Goal: Task Accomplishment & Management: Complete application form

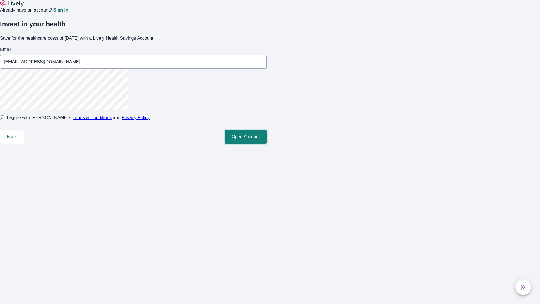
click at [267, 143] on button "Open Account" at bounding box center [246, 136] width 42 height 13
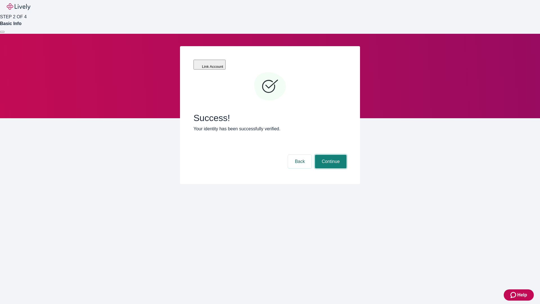
click at [330, 155] on button "Continue" at bounding box center [330, 161] width 31 height 13
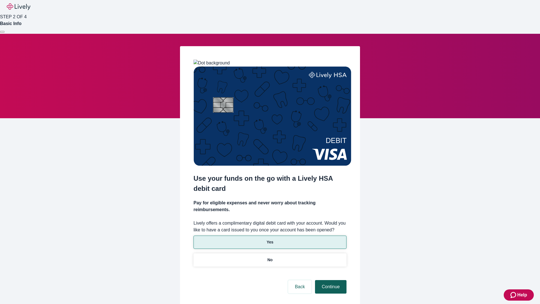
click at [270, 257] on p "No" at bounding box center [269, 260] width 5 height 6
click at [330, 280] on button "Continue" at bounding box center [330, 286] width 31 height 13
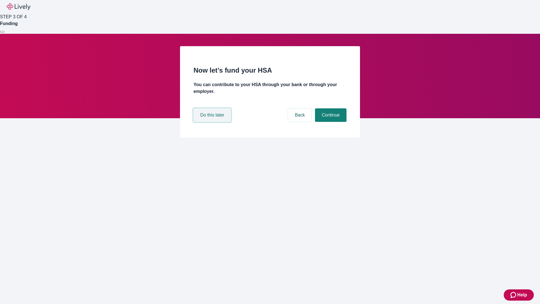
click at [213, 122] on button "Do this later" at bounding box center [211, 114] width 37 height 13
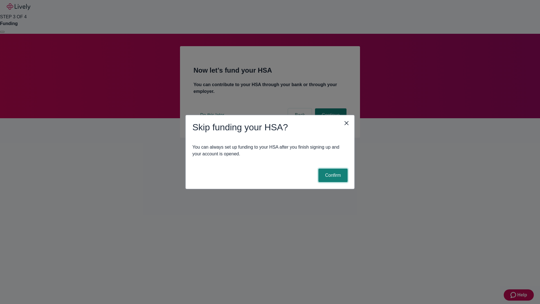
click at [332, 175] on button "Confirm" at bounding box center [332, 174] width 29 height 13
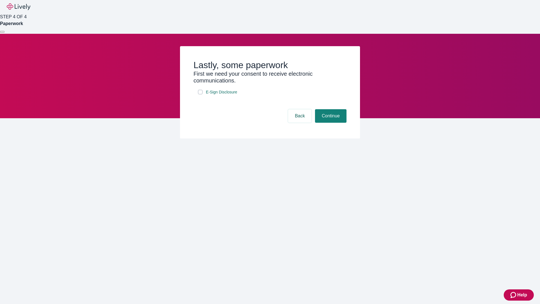
click at [200, 94] on input "E-Sign Disclosure" at bounding box center [200, 92] width 4 height 4
checkbox input "true"
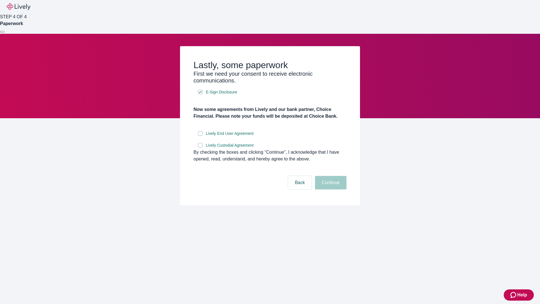
click at [200, 136] on input "Lively End User Agreement" at bounding box center [200, 133] width 4 height 4
checkbox input "true"
click at [200, 147] on input "Lively Custodial Agreement" at bounding box center [200, 145] width 4 height 4
checkbox input "true"
click at [330, 189] on button "Continue" at bounding box center [330, 182] width 31 height 13
